Goal: Information Seeking & Learning: Learn about a topic

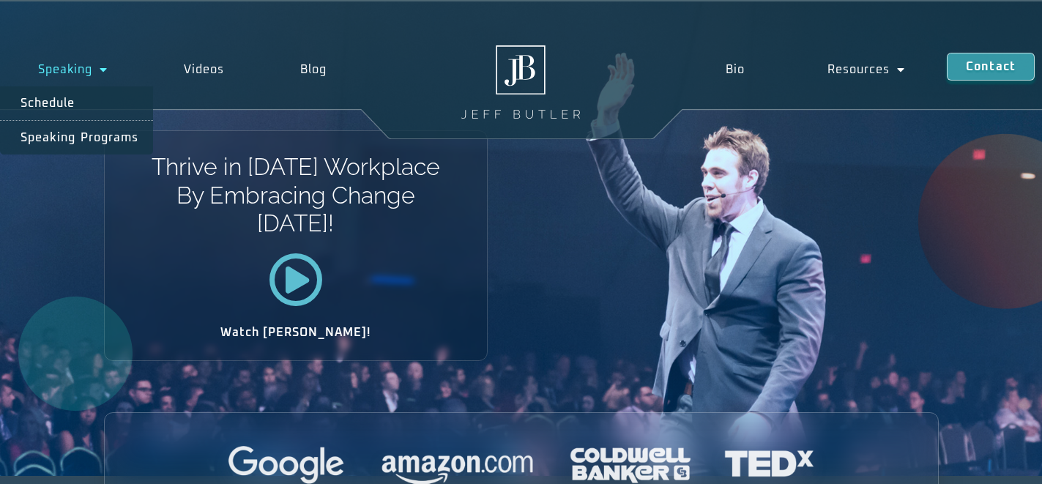
click at [95, 74] on span "Menu" at bounding box center [99, 69] width 15 height 26
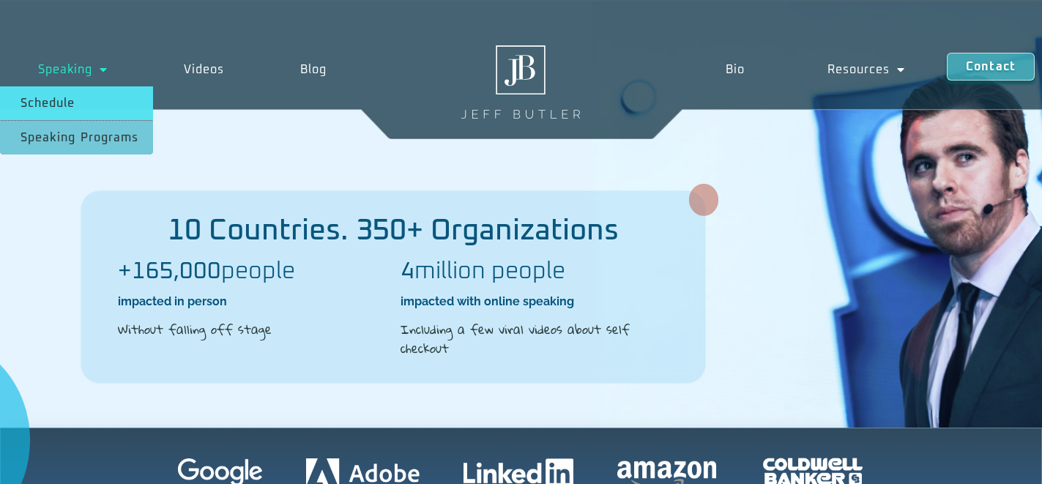
click at [84, 103] on link "Schedule" at bounding box center [76, 103] width 153 height 34
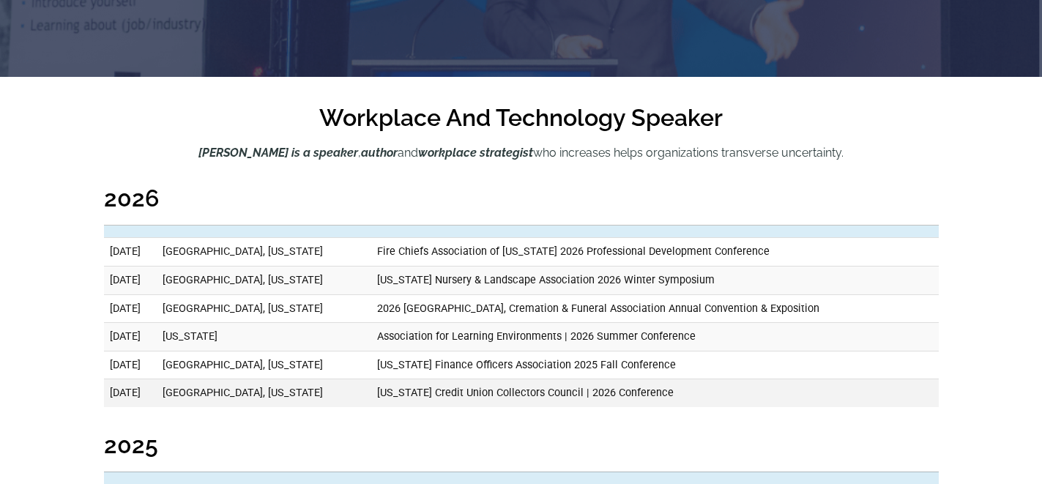
scroll to position [270, 0]
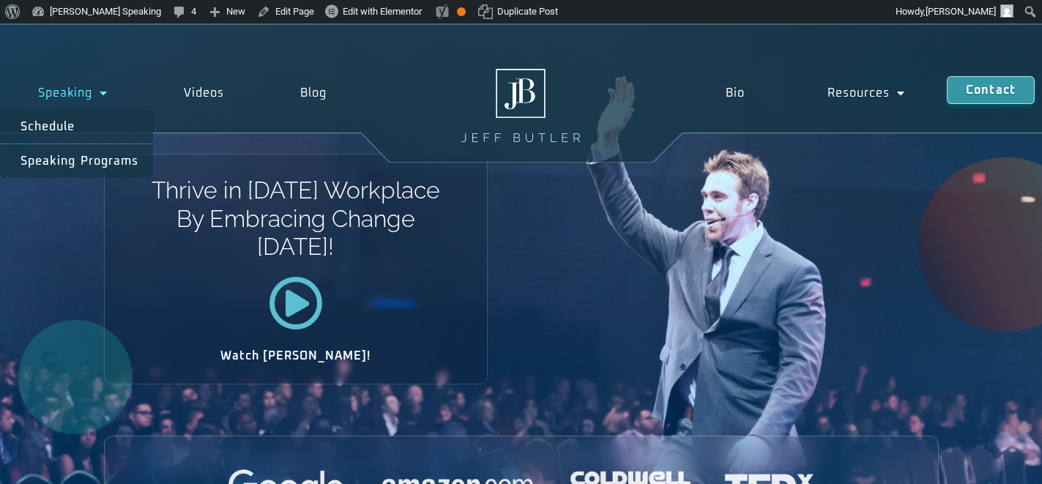
click at [102, 89] on span "Menu" at bounding box center [99, 93] width 15 height 26
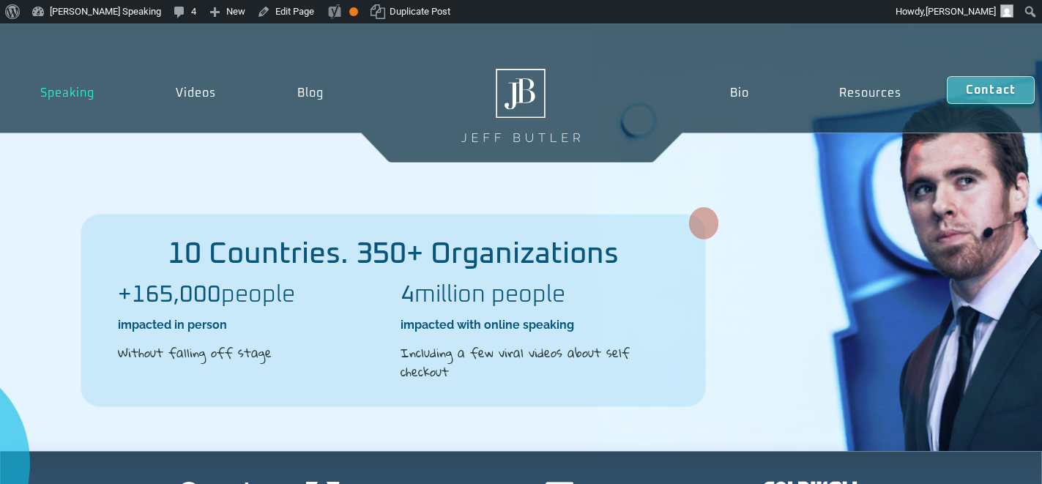
click at [548, 188] on div "10 Countries. 350+ Organizations +165,000 people impacted in person Without fal…" at bounding box center [521, 238] width 1042 height 426
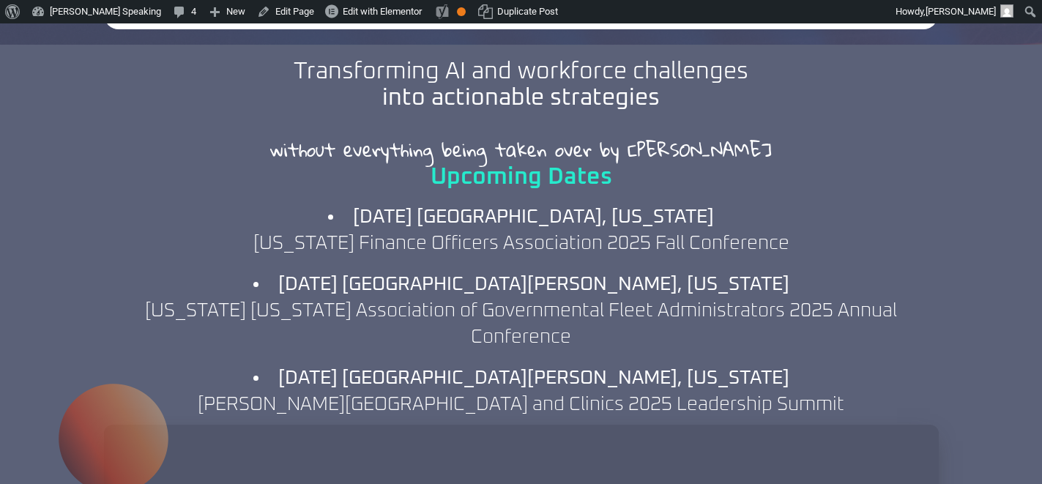
scroll to position [1451, 0]
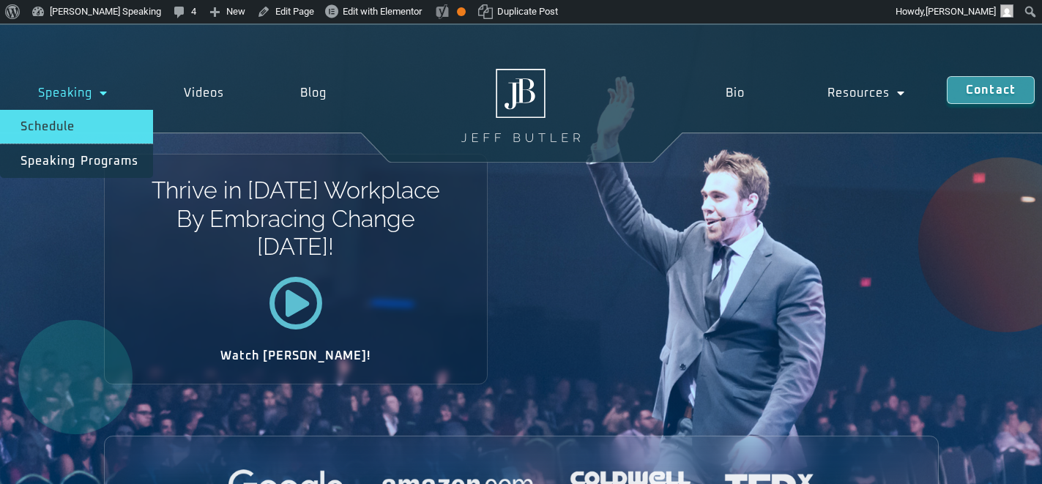
click at [74, 124] on link "Schedule" at bounding box center [76, 127] width 153 height 34
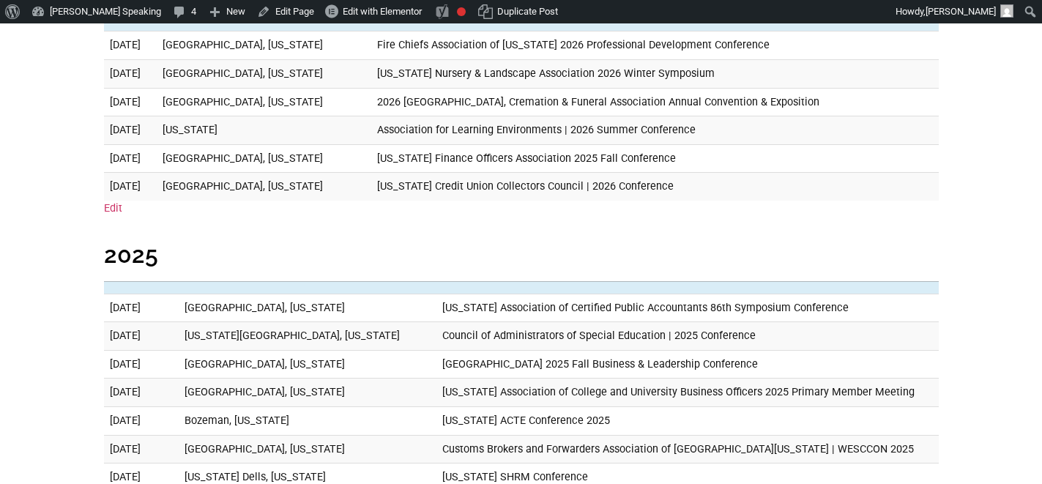
scroll to position [574, 0]
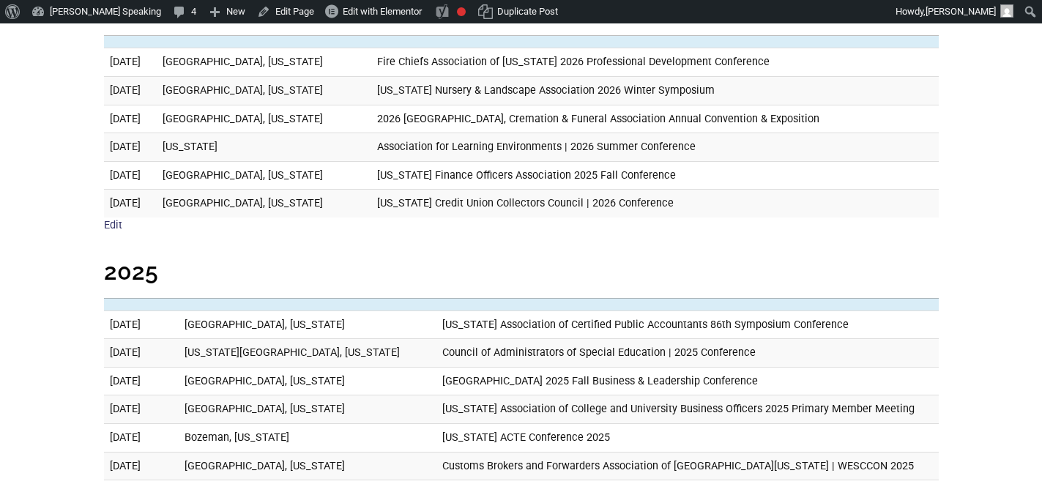
click at [114, 226] on link "Edit" at bounding box center [113, 225] width 18 height 12
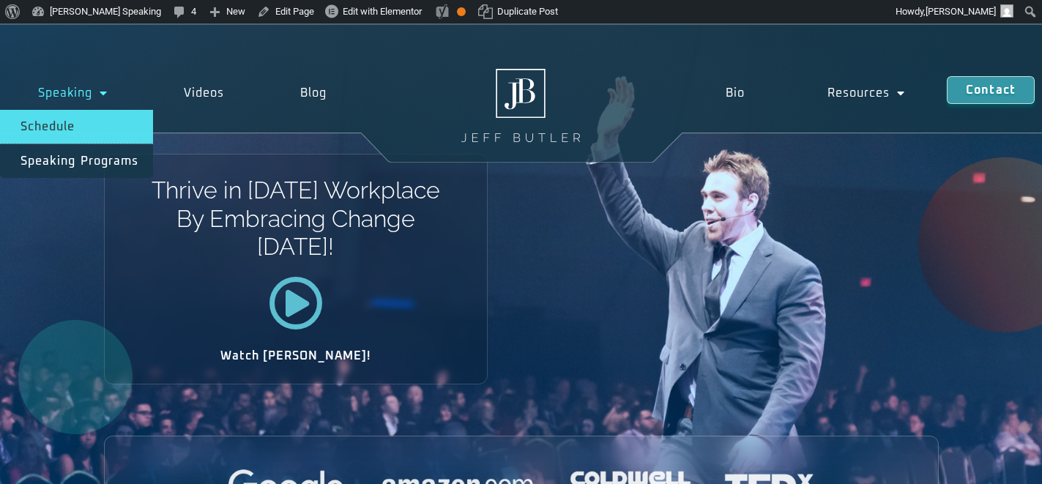
click at [91, 116] on link "Schedule" at bounding box center [76, 127] width 153 height 34
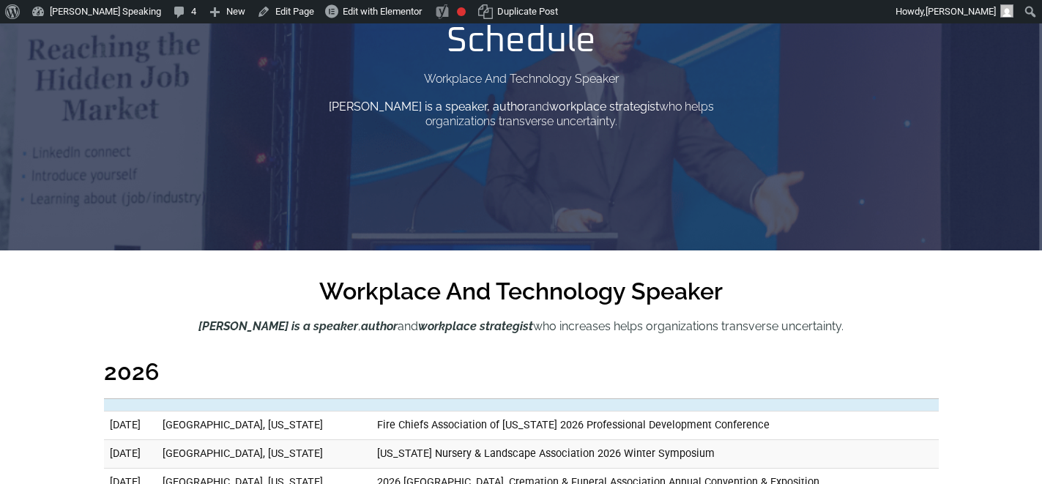
scroll to position [137, 0]
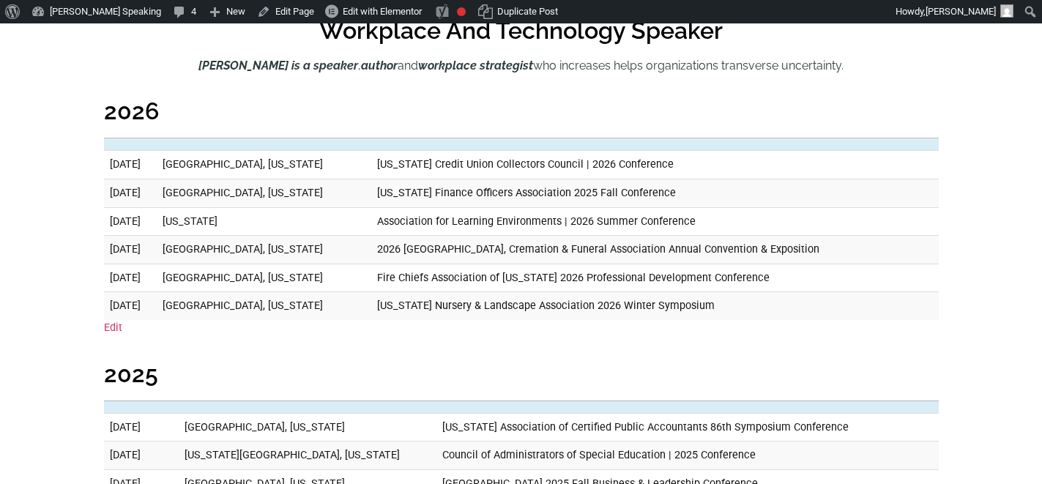
scroll to position [546, 0]
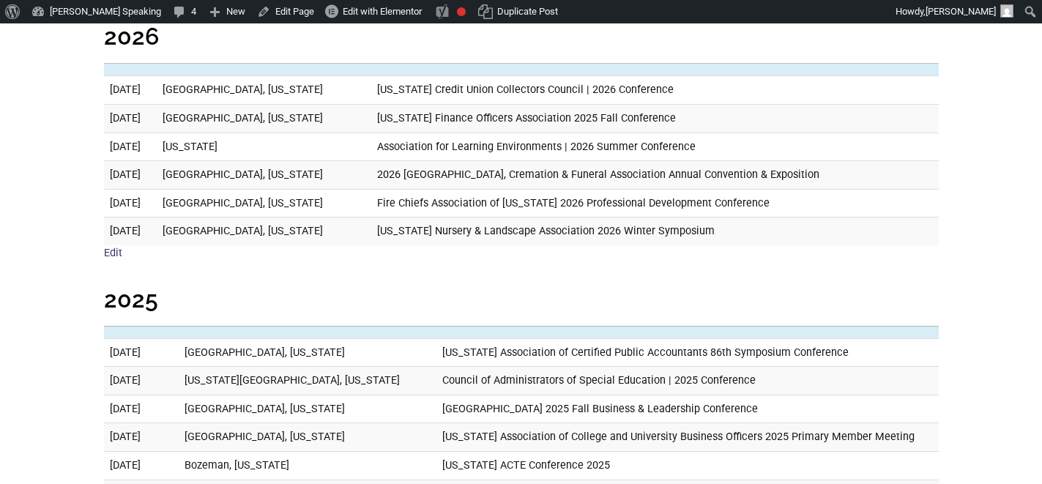
click at [106, 251] on link "Edit" at bounding box center [113, 253] width 18 height 12
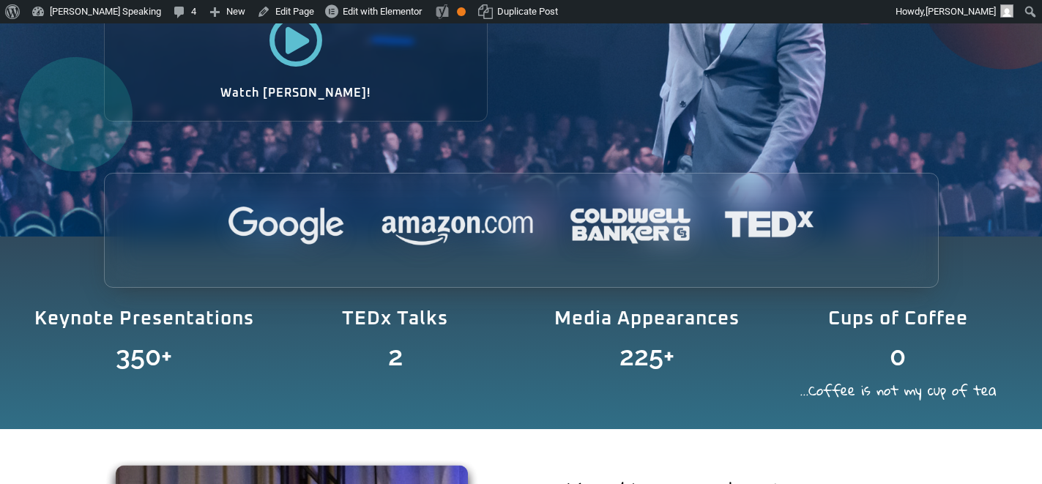
scroll to position [318, 0]
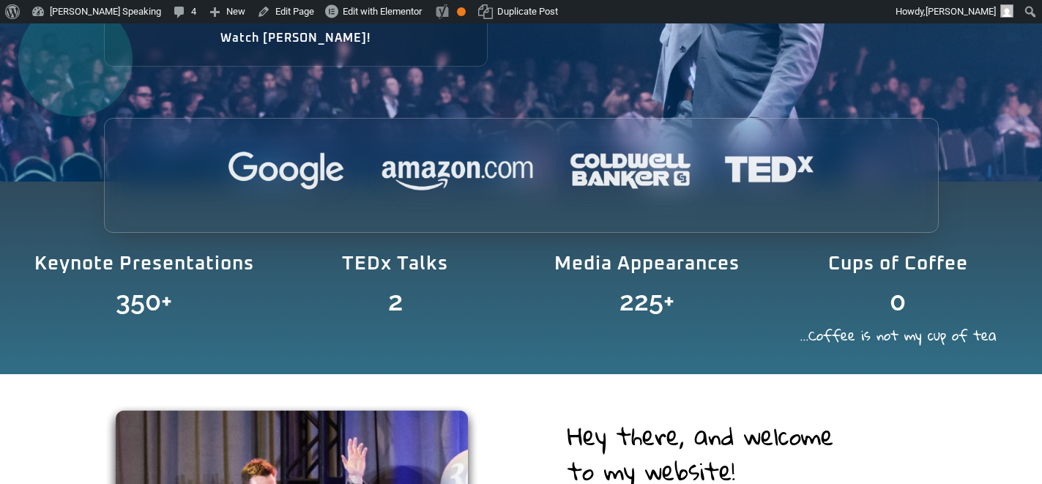
click at [883, 333] on h2 "...Coffee is not my cup of tea" at bounding box center [898, 335] width 229 height 13
click at [891, 307] on span "0" at bounding box center [898, 301] width 16 height 26
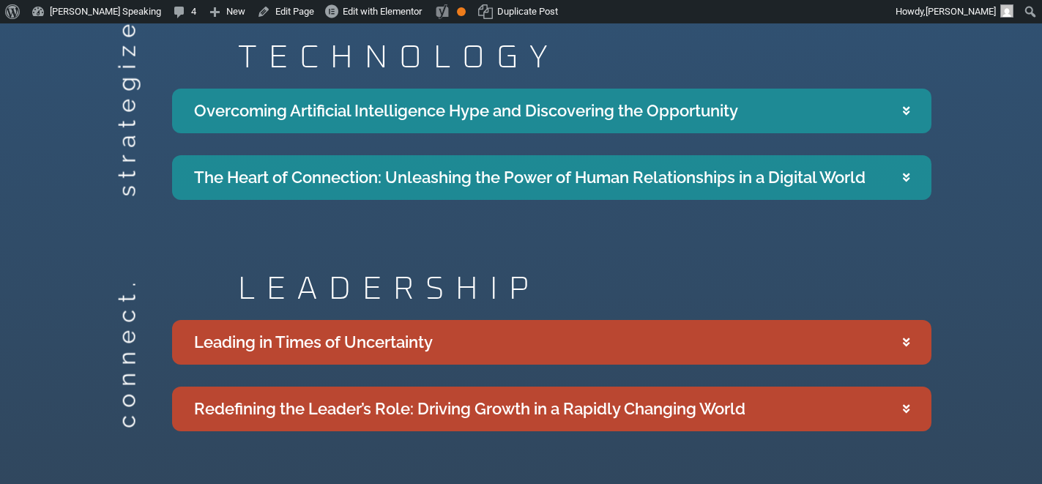
scroll to position [2513, 0]
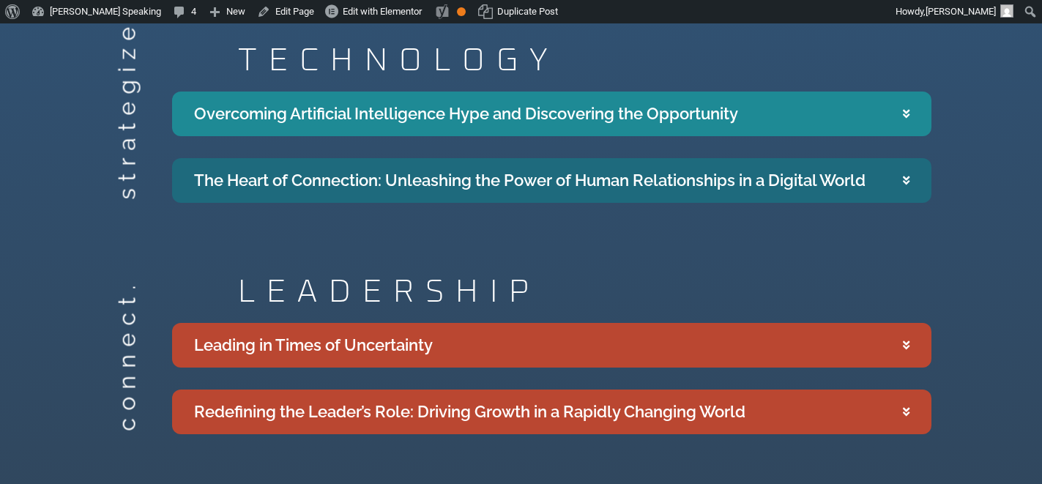
click at [840, 168] on div "The Heart of Connection: Unleashing the Power of Human Relationships in a Digit…" at bounding box center [530, 180] width 672 height 24
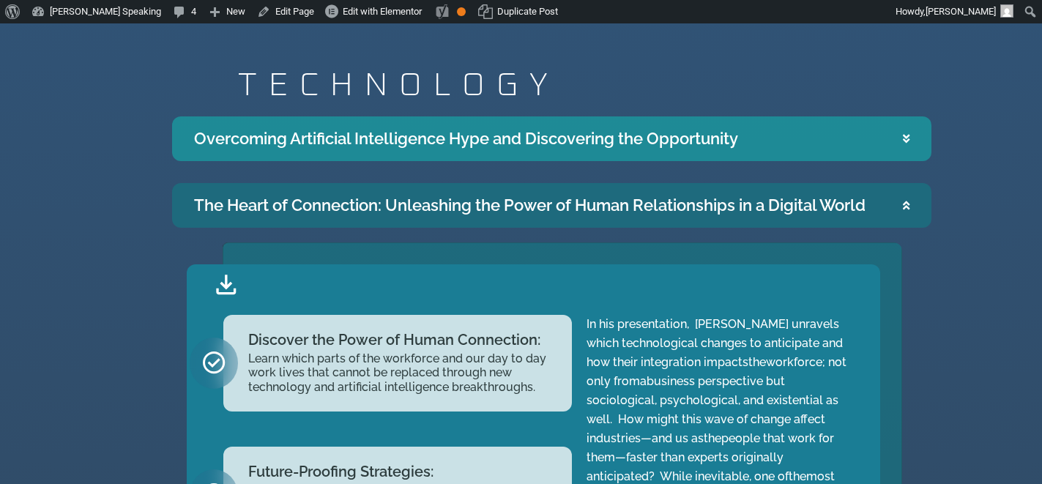
scroll to position [2673, 0]
